Goal: Book appointment/travel/reservation

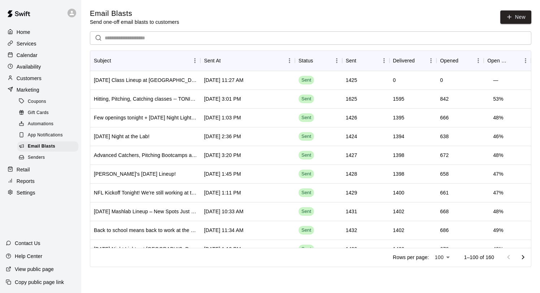
click at [34, 57] on p "Calendar" at bounding box center [27, 55] width 21 height 7
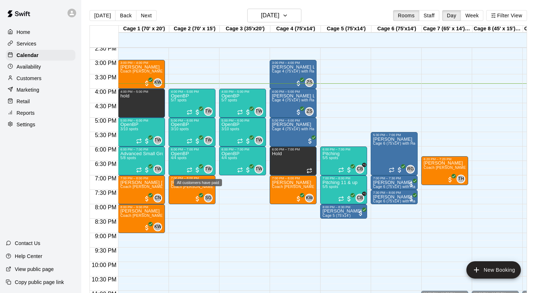
scroll to position [423, 0]
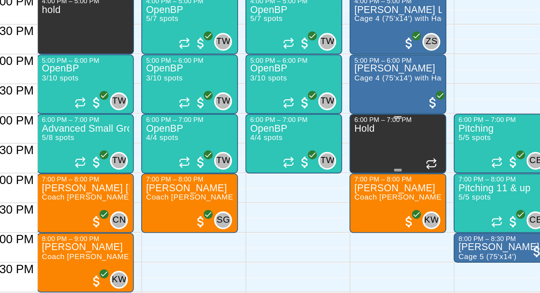
click at [290, 160] on div "Hold" at bounding box center [293, 295] width 43 height 293
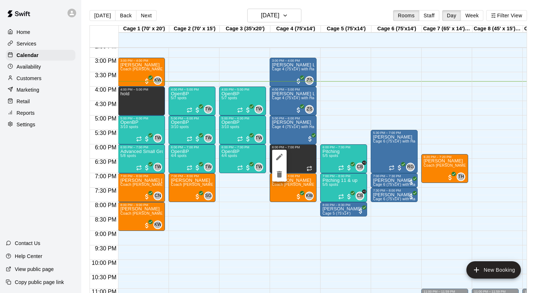
click at [304, 158] on div at bounding box center [270, 146] width 540 height 293
click at [299, 161] on div "Hold" at bounding box center [293, 295] width 43 height 293
click at [279, 172] on icon "delete" at bounding box center [279, 174] width 5 height 6
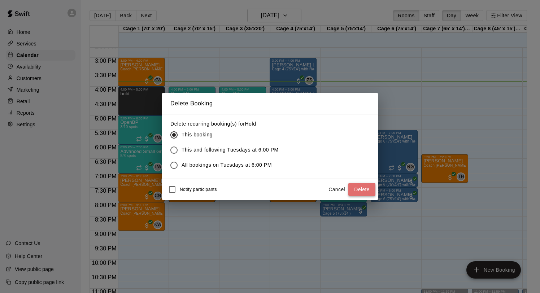
click at [360, 193] on button "Delete" at bounding box center [361, 189] width 27 height 13
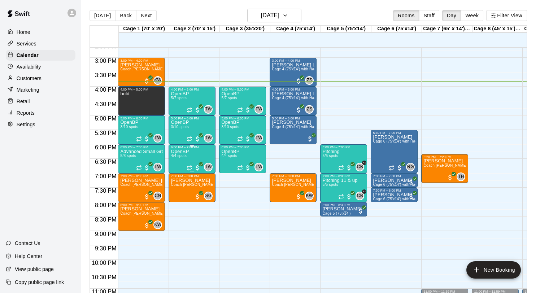
click at [196, 148] on div "6:00 PM – 7:00 PM" at bounding box center [192, 147] width 43 height 4
click at [180, 150] on icon "edit" at bounding box center [178, 153] width 9 height 9
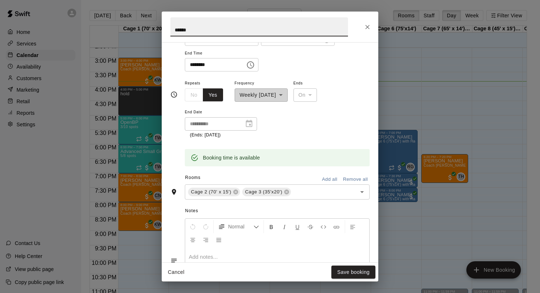
scroll to position [119, 0]
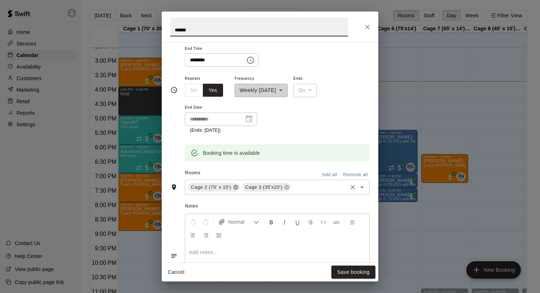
click at [237, 188] on icon at bounding box center [235, 187] width 5 height 5
click at [232, 185] on icon at bounding box center [232, 187] width 5 height 5
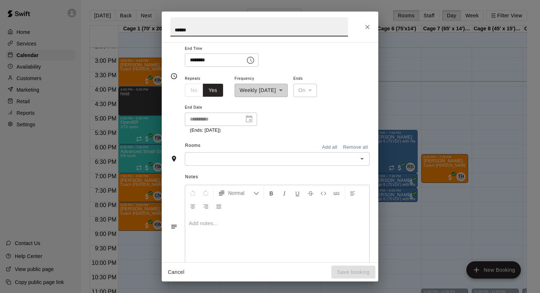
scroll to position [105, 0]
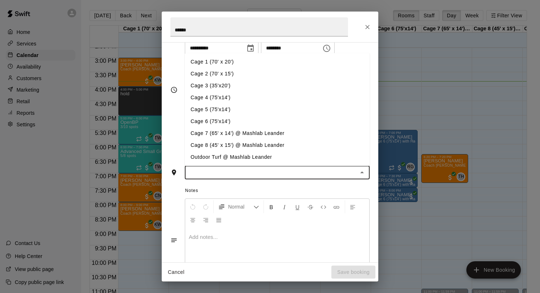
click at [218, 172] on input "text" at bounding box center [271, 172] width 168 height 9
click at [219, 96] on li "Cage 4 (75'x14')" at bounding box center [277, 98] width 185 height 12
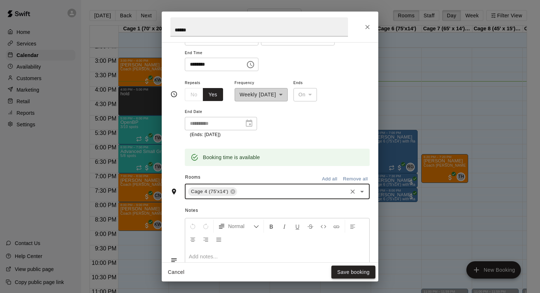
scroll to position [119, 0]
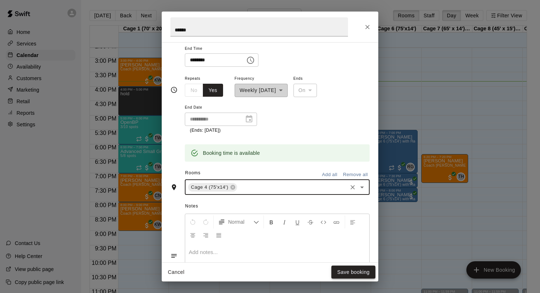
click at [351, 267] on button "Save booking" at bounding box center [353, 272] width 44 height 13
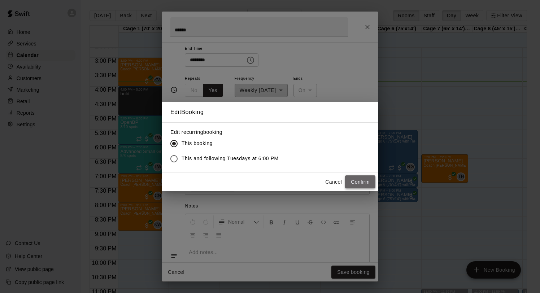
click at [353, 185] on button "Confirm" at bounding box center [360, 181] width 30 height 13
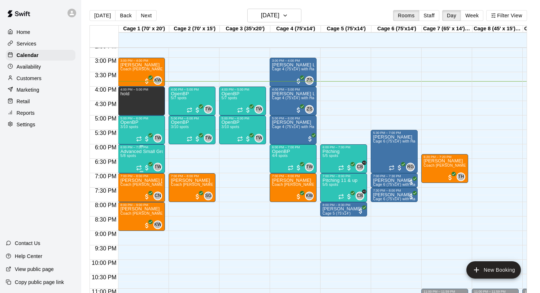
click at [140, 160] on div "Advanced Small Group / Batting Practice 11 & UP 5/8 spots" at bounding box center [141, 295] width 43 height 293
click at [128, 160] on icon "edit" at bounding box center [127, 157] width 9 height 9
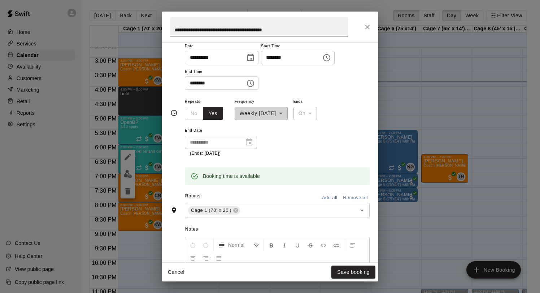
scroll to position [100, 0]
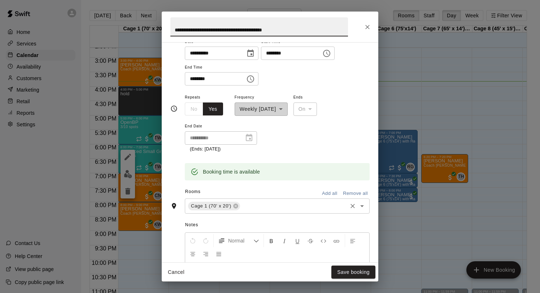
click at [259, 208] on input "text" at bounding box center [293, 205] width 105 height 9
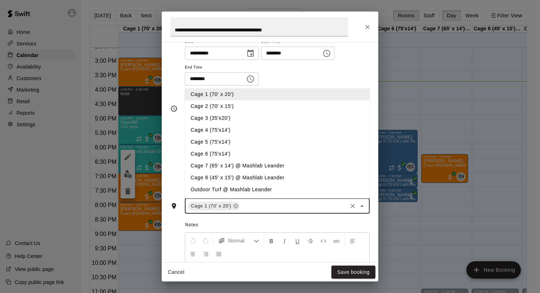
click at [231, 109] on li "Cage 2 (70' x 15')" at bounding box center [277, 106] width 185 height 12
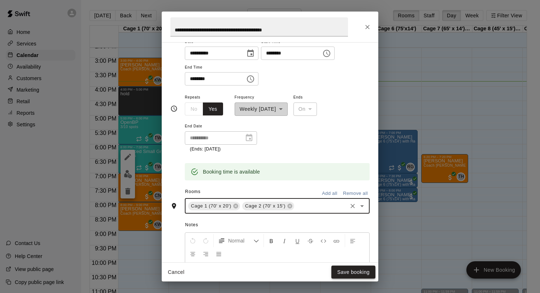
click at [349, 273] on button "Save booking" at bounding box center [353, 272] width 44 height 13
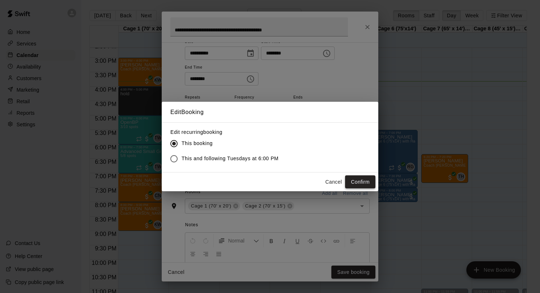
click at [349, 181] on button "Confirm" at bounding box center [360, 181] width 30 height 13
